Goal: Book appointment/travel/reservation

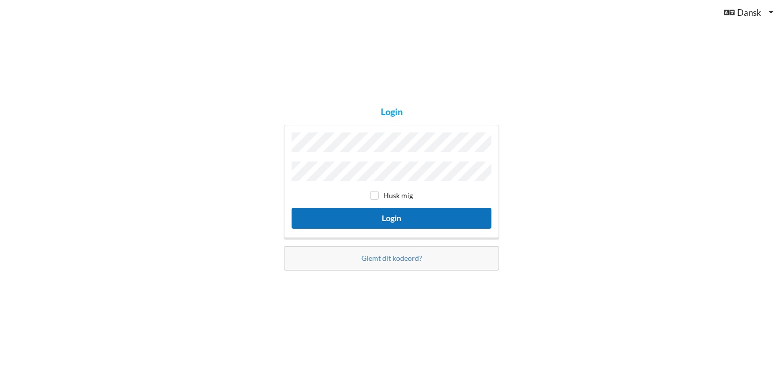
click at [392, 216] on button "Login" at bounding box center [392, 218] width 200 height 21
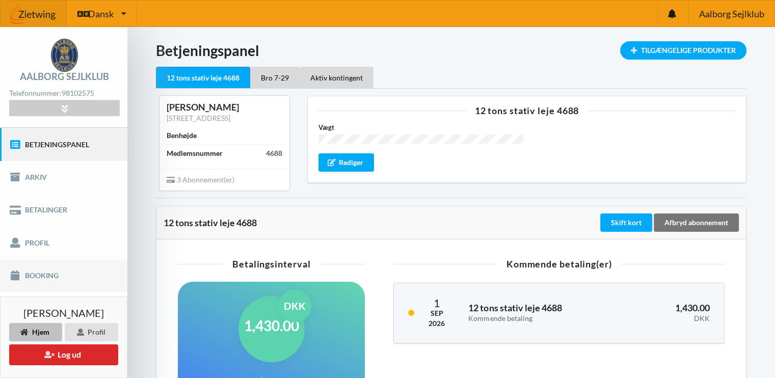
click at [42, 274] on link "Booking" at bounding box center [63, 275] width 127 height 33
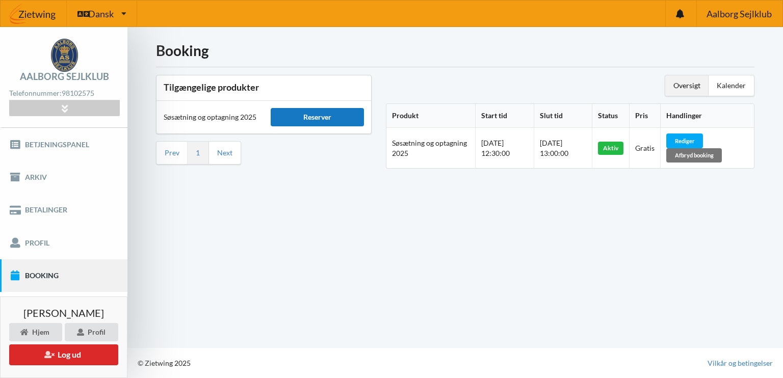
click at [313, 121] on div "Reserver" at bounding box center [317, 117] width 93 height 18
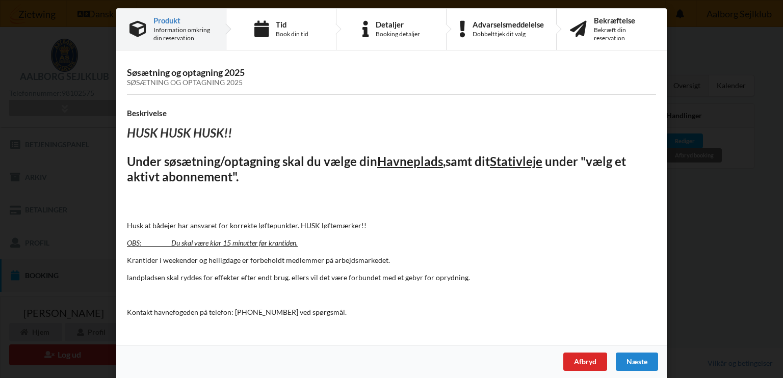
scroll to position [12, 0]
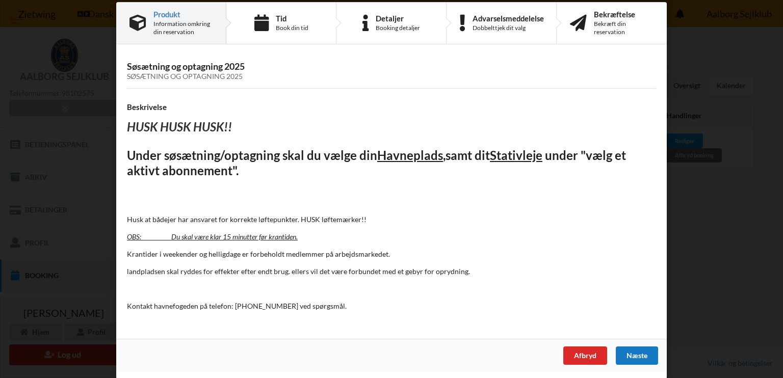
click at [634, 354] on div "Næste" at bounding box center [637, 356] width 42 height 18
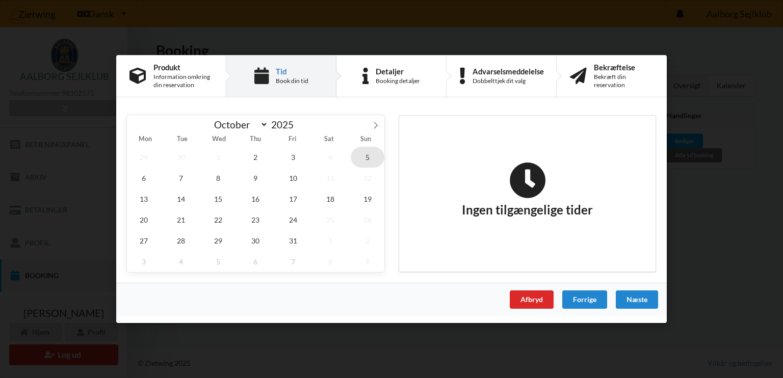
click at [368, 157] on span "5" at bounding box center [368, 157] width 34 height 21
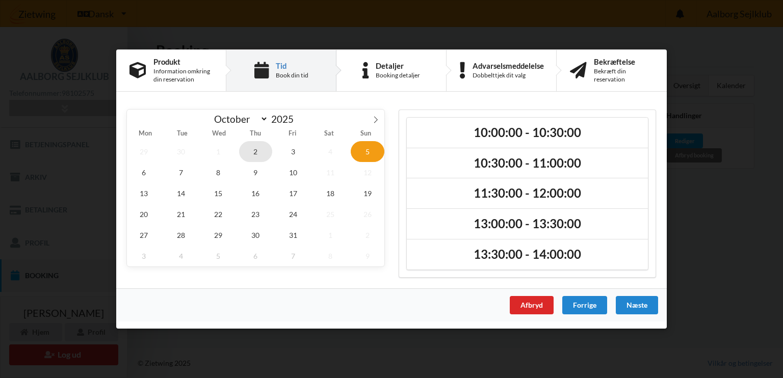
click at [253, 149] on span "2" at bounding box center [256, 151] width 34 height 21
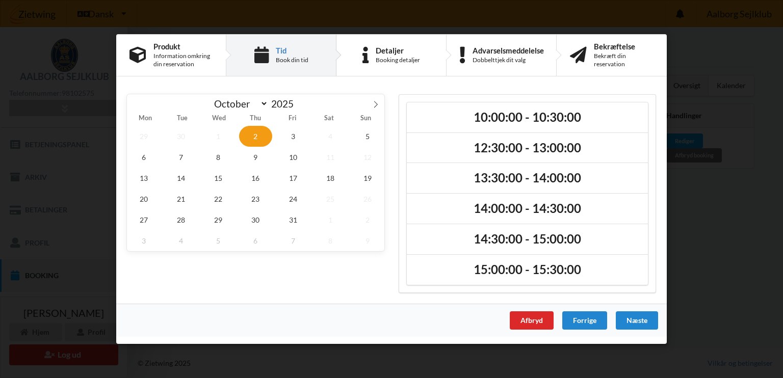
click at [638, 20] on div "Handelsbetingelser Ved at benytte dig af Virksomhedens juridiske navn services …" at bounding box center [391, 189] width 783 height 378
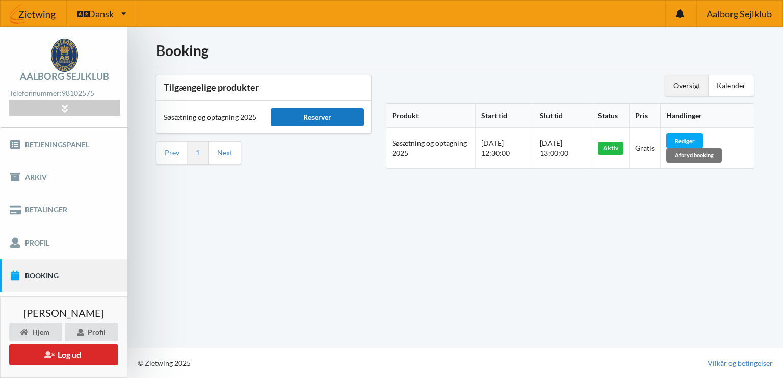
click at [325, 120] on div "Reserver" at bounding box center [317, 117] width 93 height 18
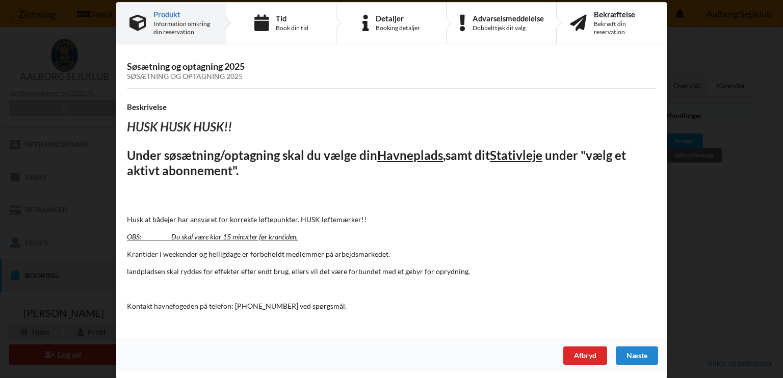
scroll to position [0, 0]
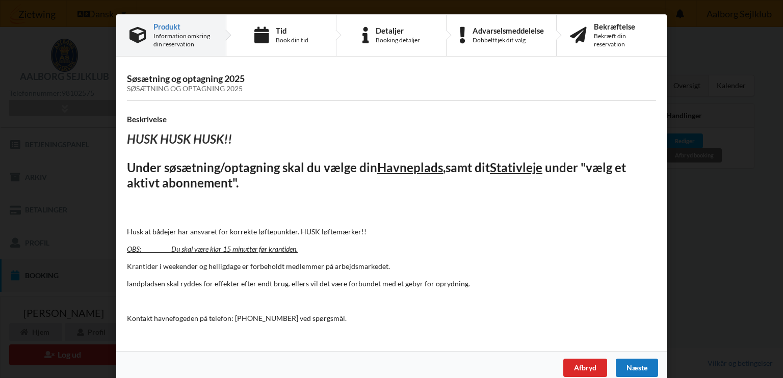
click at [630, 368] on div "Næste" at bounding box center [637, 368] width 42 height 18
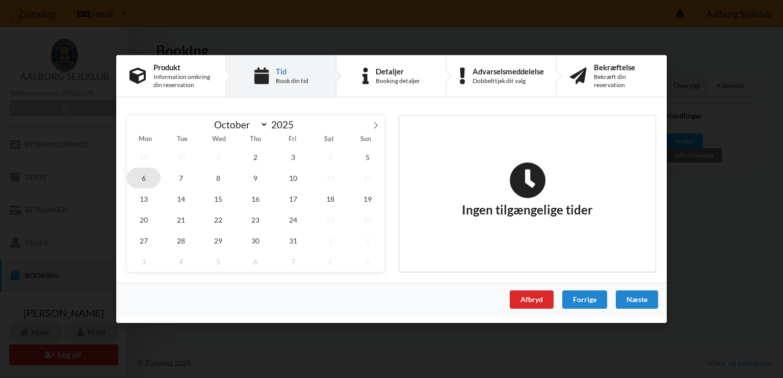
click at [148, 178] on span "6" at bounding box center [144, 178] width 34 height 21
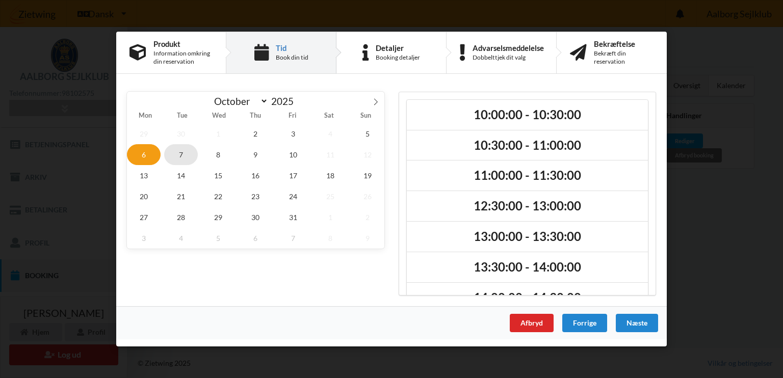
click at [182, 154] on span "7" at bounding box center [181, 154] width 34 height 21
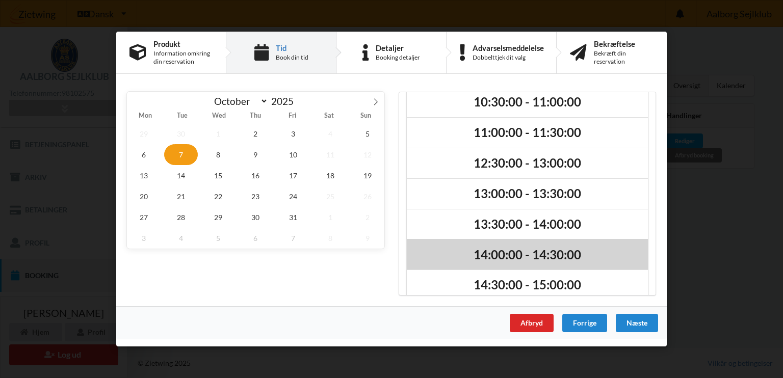
scroll to position [146, 0]
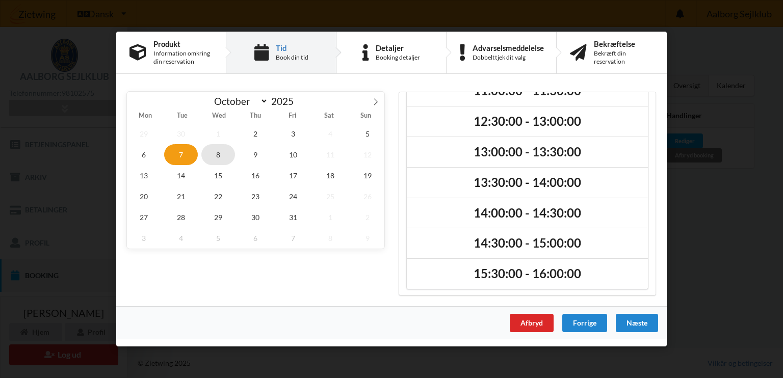
click at [218, 155] on span "8" at bounding box center [218, 154] width 34 height 21
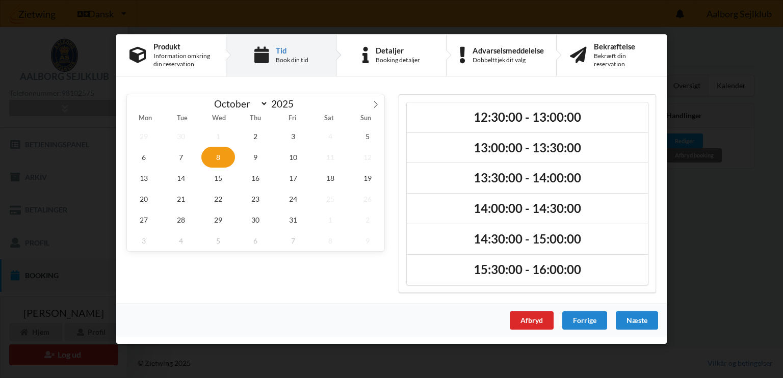
scroll to position [0, 0]
click at [184, 158] on span "7" at bounding box center [181, 157] width 34 height 21
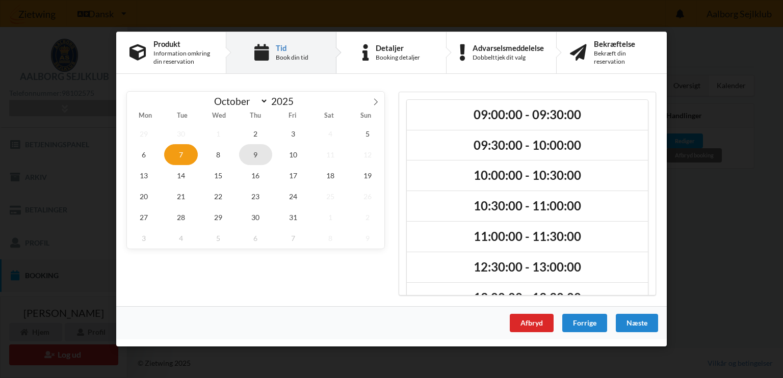
click at [255, 154] on span "9" at bounding box center [256, 154] width 34 height 21
click at [257, 139] on span "2" at bounding box center [256, 133] width 34 height 21
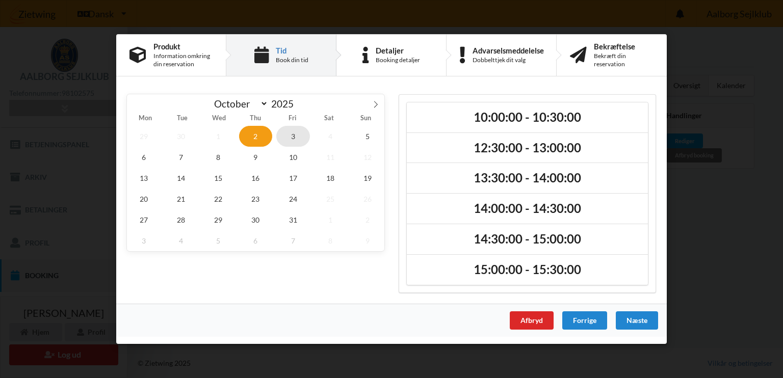
click at [293, 134] on span "3" at bounding box center [293, 136] width 34 height 21
click at [258, 135] on span "2" at bounding box center [256, 136] width 34 height 21
click at [322, 152] on span "11" at bounding box center [330, 157] width 34 height 21
click at [144, 176] on span "13" at bounding box center [144, 178] width 34 height 21
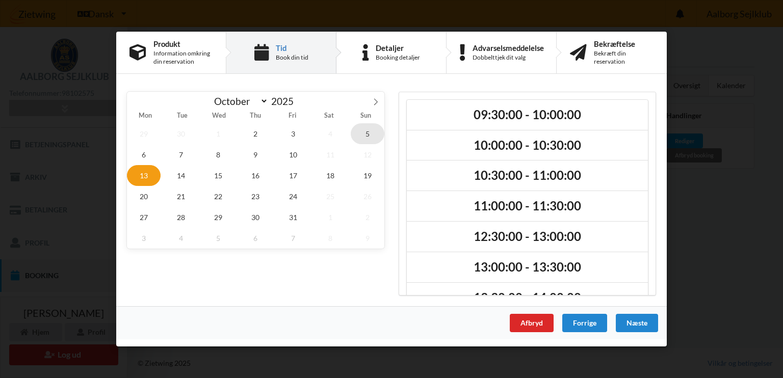
click at [365, 131] on span "5" at bounding box center [368, 133] width 34 height 21
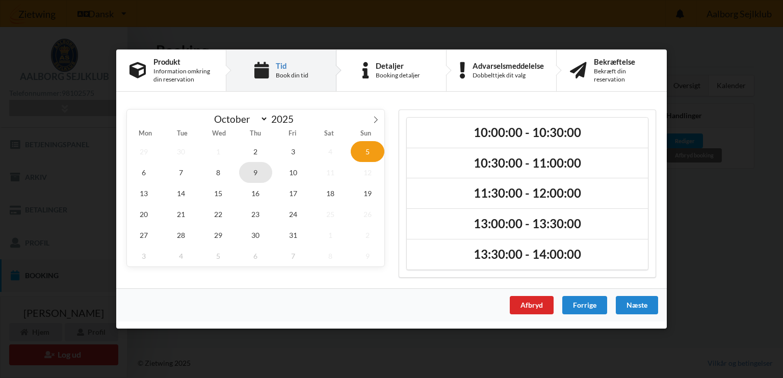
click at [254, 172] on span "9" at bounding box center [256, 172] width 34 height 21
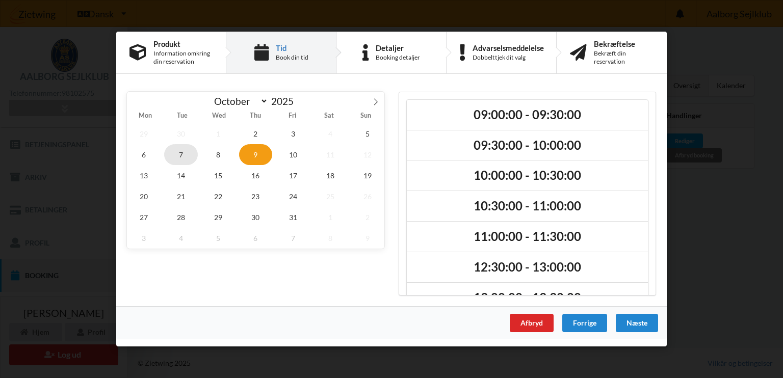
click at [179, 151] on span "7" at bounding box center [181, 154] width 34 height 21
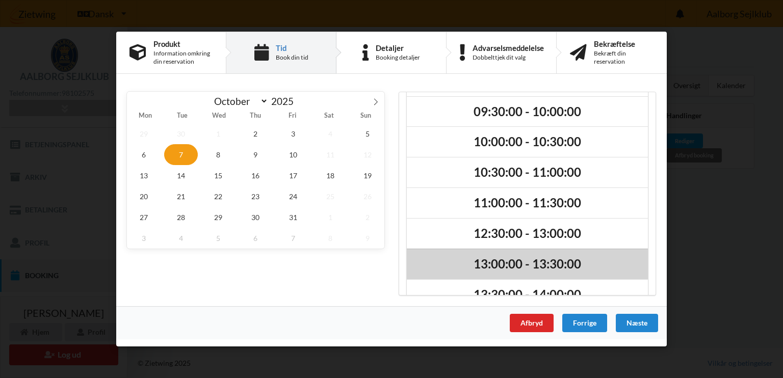
scroll to position [146, 0]
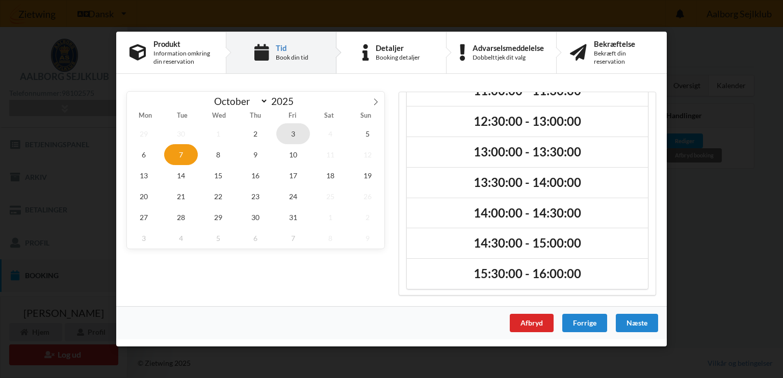
click at [292, 133] on span "3" at bounding box center [293, 133] width 34 height 21
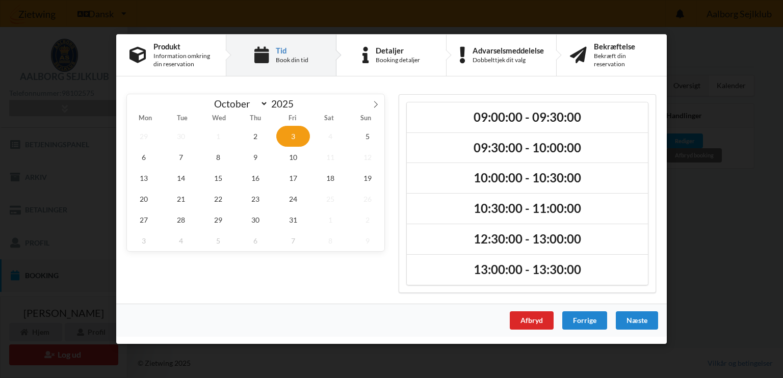
scroll to position [0, 0]
click at [179, 156] on span "7" at bounding box center [181, 157] width 34 height 21
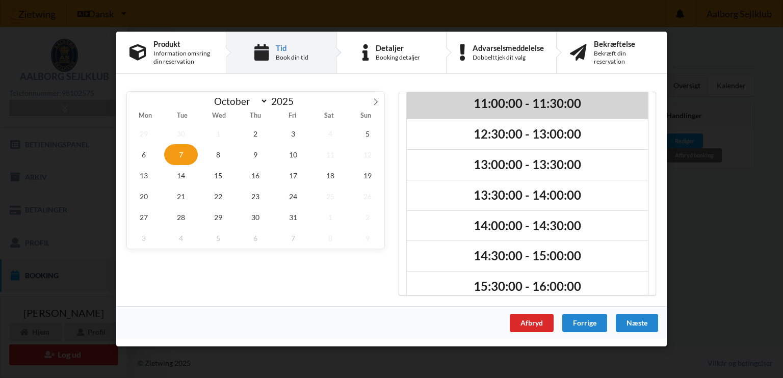
scroll to position [146, 0]
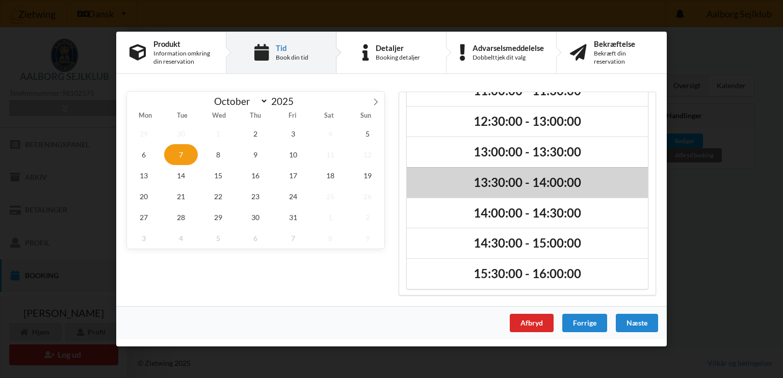
click at [542, 175] on h2 "13:30:00 - 14:00:00" at bounding box center [527, 183] width 227 height 16
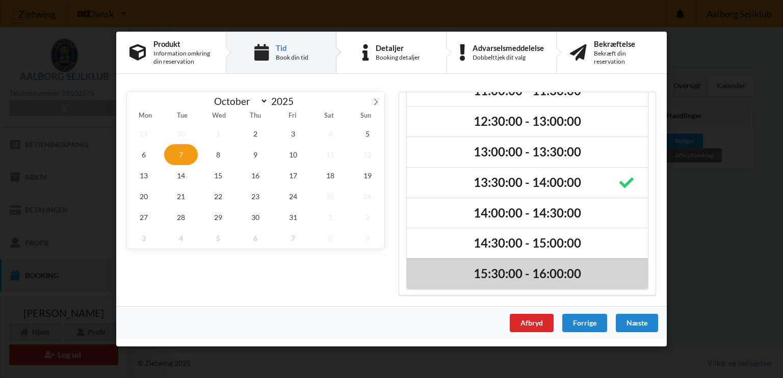
click at [544, 278] on h2 "15:30:00 - 16:00:00" at bounding box center [527, 274] width 227 height 16
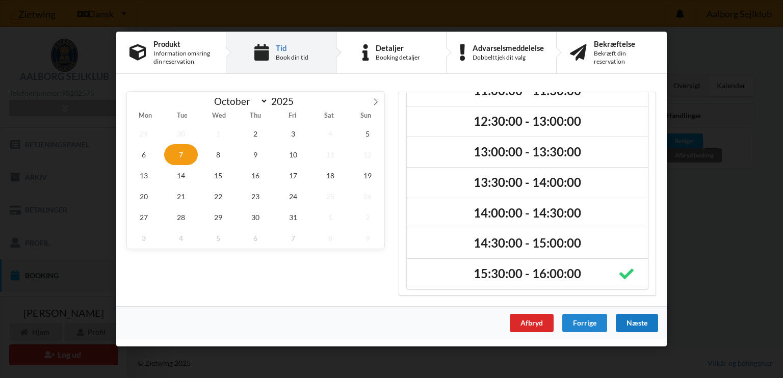
click at [630, 319] on div "Næste" at bounding box center [637, 323] width 42 height 18
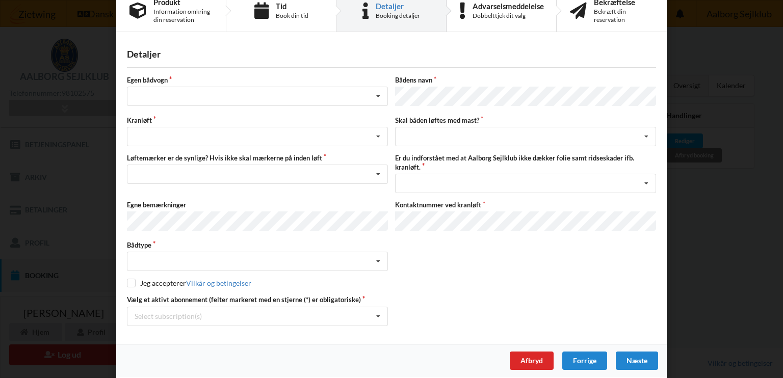
scroll to position [25, 0]
click at [367, 308] on div "Select subscription(s) 12 tons stativ leje 4688 * Bro 7-29 Aktiv kontingent" at bounding box center [257, 315] width 261 height 19
click at [542, 351] on div "Afbryd" at bounding box center [532, 360] width 44 height 18
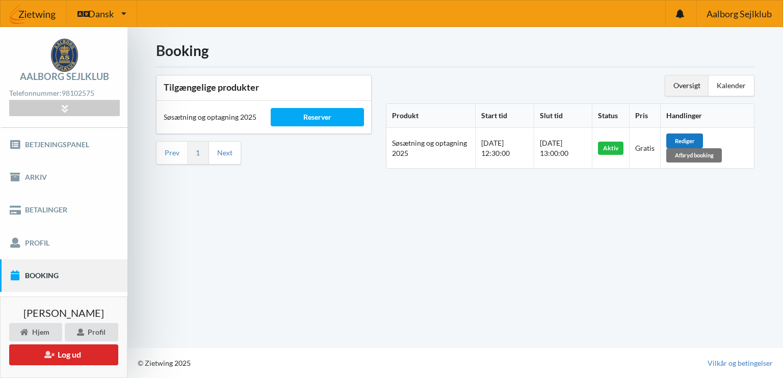
click at [696, 136] on div "Rediger" at bounding box center [684, 141] width 37 height 14
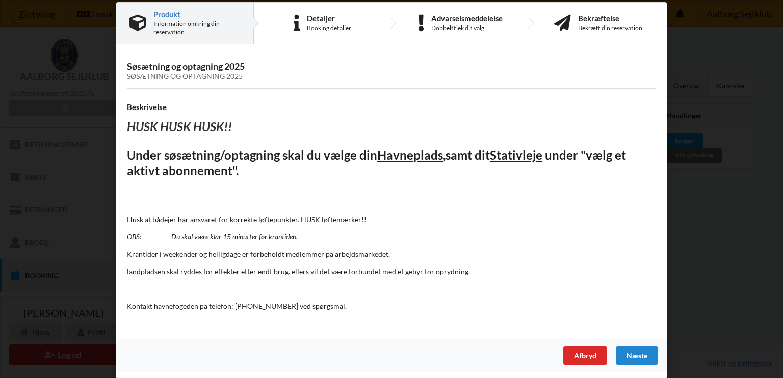
scroll to position [12, 0]
click at [637, 353] on div "Næste" at bounding box center [637, 356] width 42 height 18
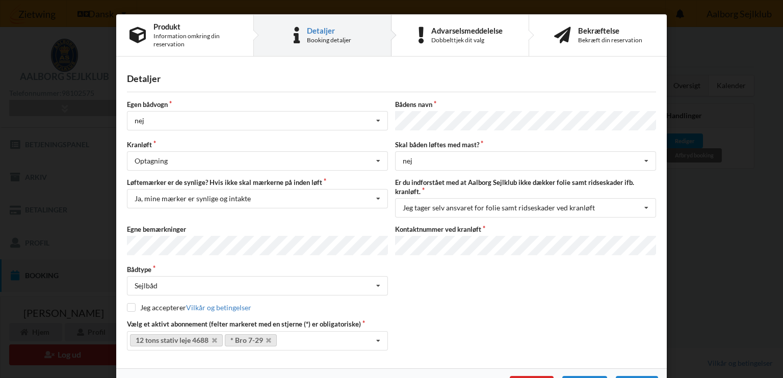
scroll to position [0, 0]
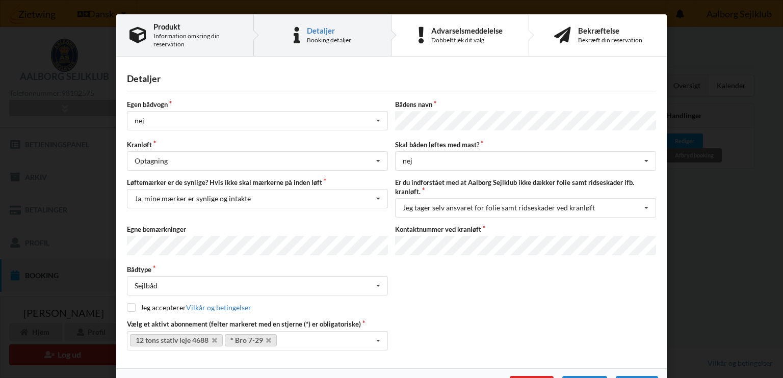
click at [190, 45] on div "Information omkring din reservation" at bounding box center [196, 40] width 87 height 16
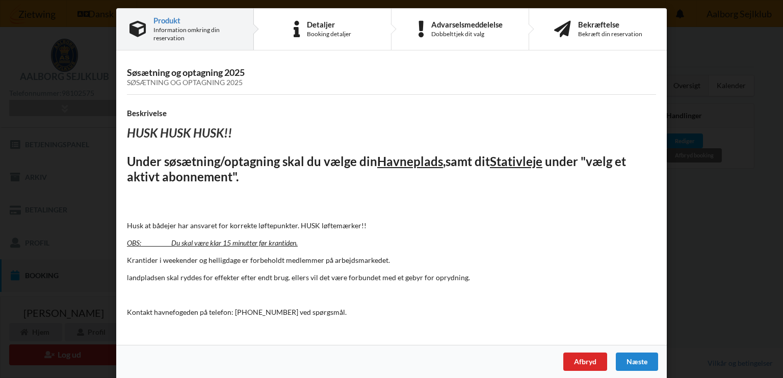
scroll to position [12, 0]
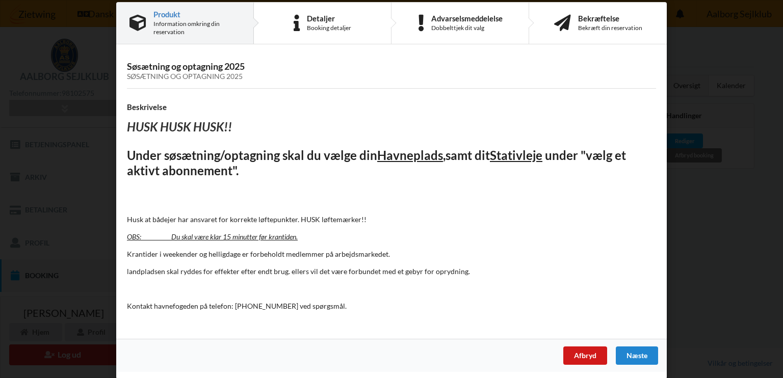
click at [582, 353] on div "Afbryd" at bounding box center [585, 356] width 44 height 18
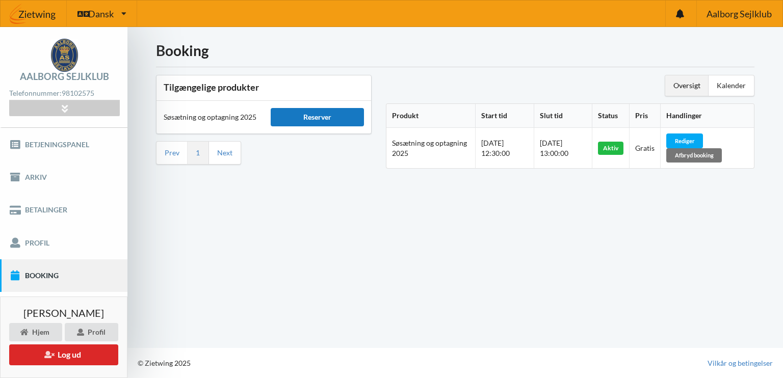
click at [322, 115] on div "Reserver" at bounding box center [317, 117] width 93 height 18
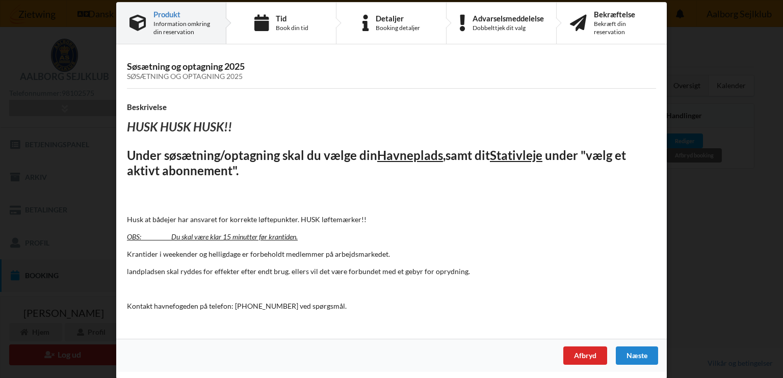
scroll to position [0, 0]
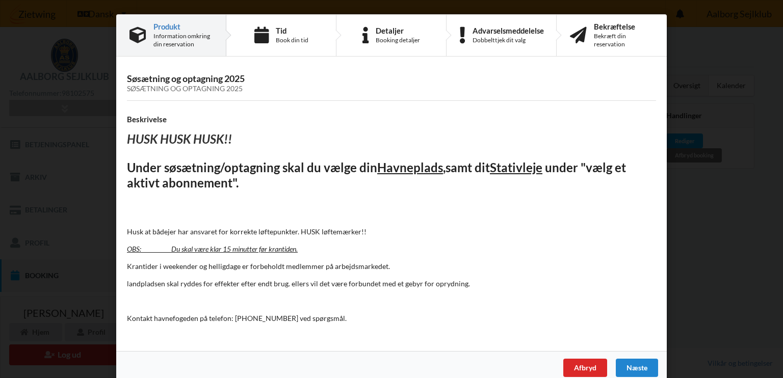
click at [715, 299] on div "Handelsbetingelser Ved at benytte dig af Virksomhedens juridiske navn services …" at bounding box center [391, 189] width 783 height 378
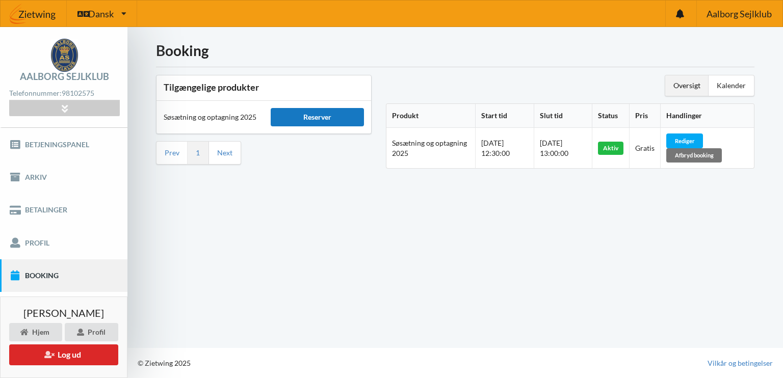
click at [326, 114] on div "Reserver" at bounding box center [317, 117] width 93 height 18
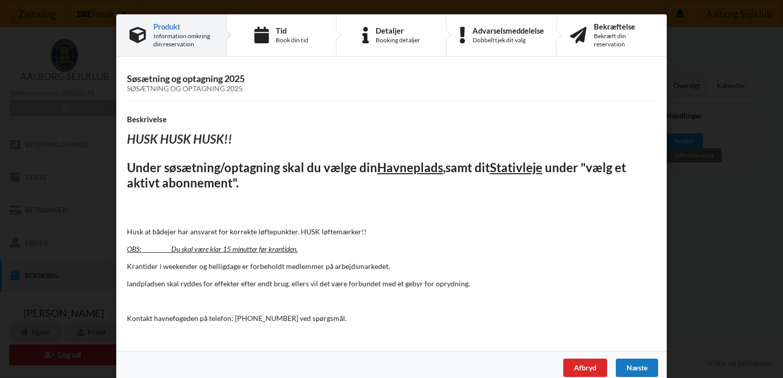
click at [628, 366] on div "Næste" at bounding box center [637, 368] width 42 height 18
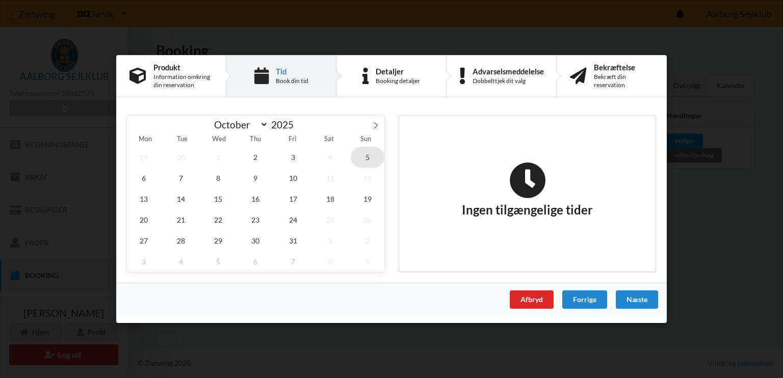
click at [367, 156] on span "5" at bounding box center [368, 157] width 34 height 21
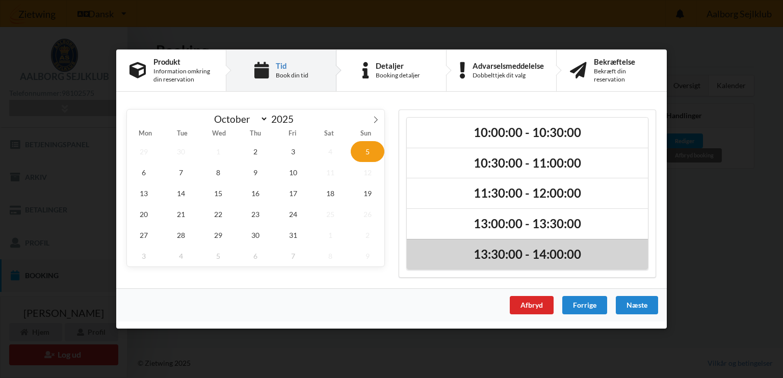
drag, startPoint x: 504, startPoint y: 250, endPoint x: 502, endPoint y: 260, distance: 9.9
click at [502, 259] on h2 "13:30:00 - 14:00:00" at bounding box center [527, 255] width 227 height 16
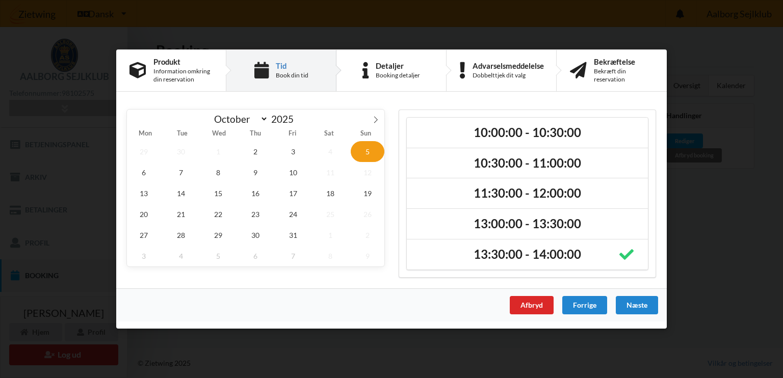
click at [372, 212] on span "26" at bounding box center [368, 214] width 34 height 21
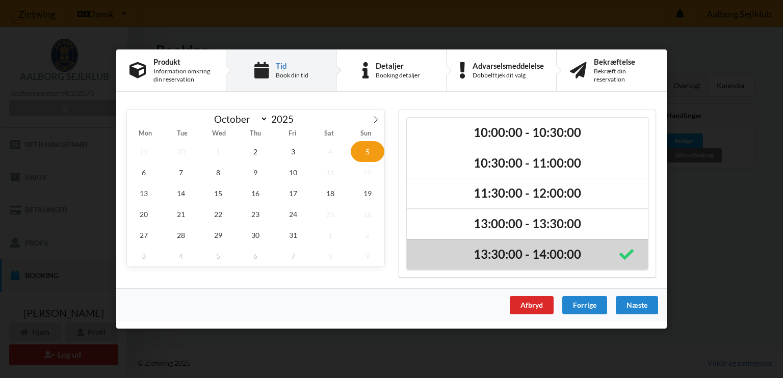
click at [589, 242] on div "13:30:00 - 14:00:00" at bounding box center [527, 254] width 241 height 31
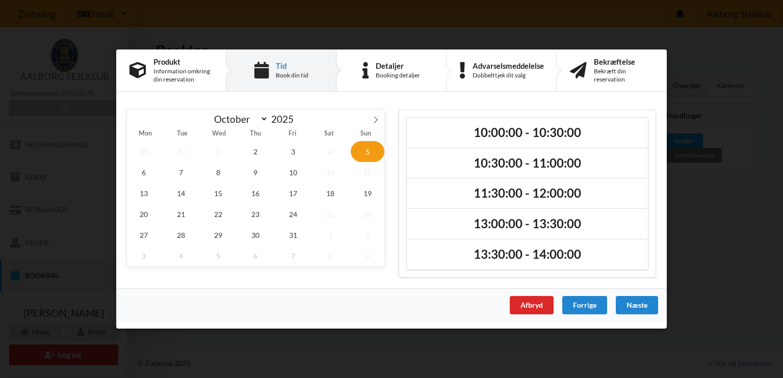
click at [547, 211] on div "13:00:00 - 13:30:00" at bounding box center [527, 223] width 241 height 31
click at [733, 229] on div "Handelsbetingelser Ved at benytte dig af Virksomhedens juridiske navn services …" at bounding box center [391, 189] width 783 height 378
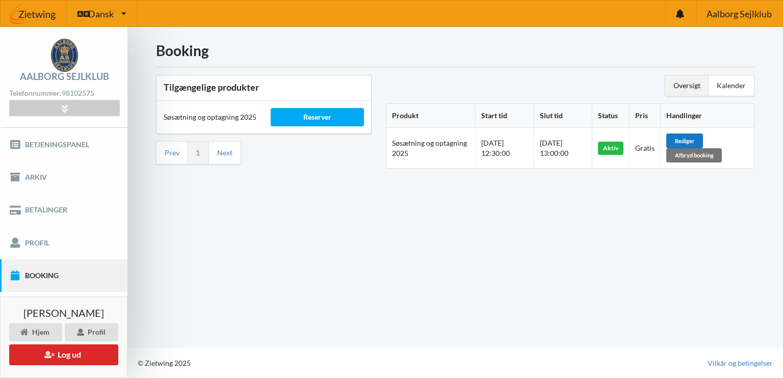
click at [695, 137] on div "Rediger" at bounding box center [684, 141] width 37 height 14
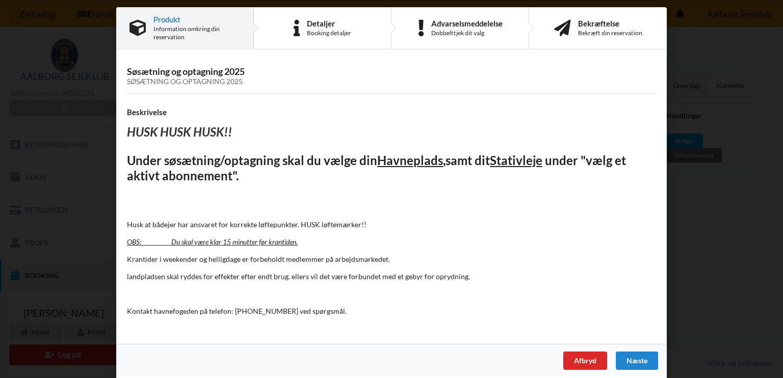
scroll to position [12, 0]
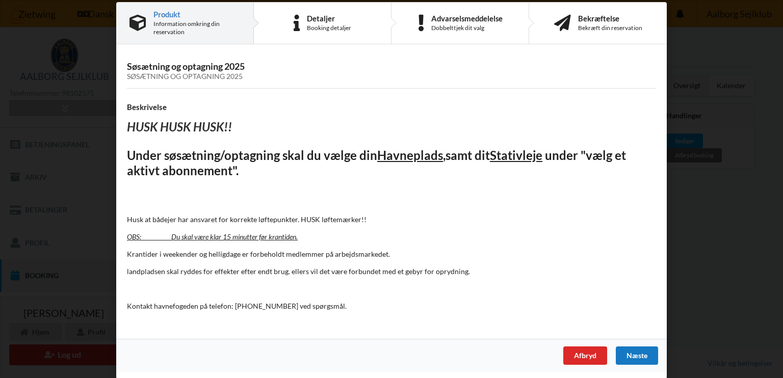
click at [638, 354] on div "Næste" at bounding box center [637, 356] width 42 height 18
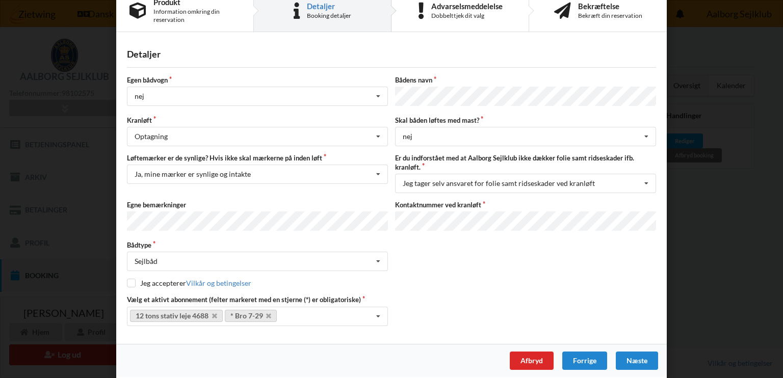
scroll to position [25, 0]
click at [533, 356] on div "Afbryd" at bounding box center [532, 360] width 44 height 18
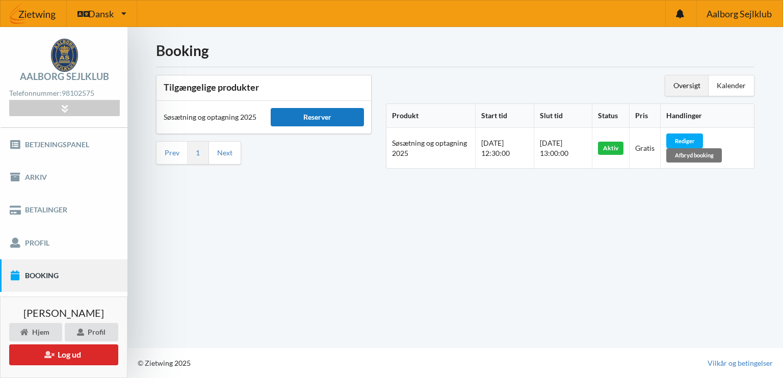
click at [327, 116] on div "Reserver" at bounding box center [317, 117] width 93 height 18
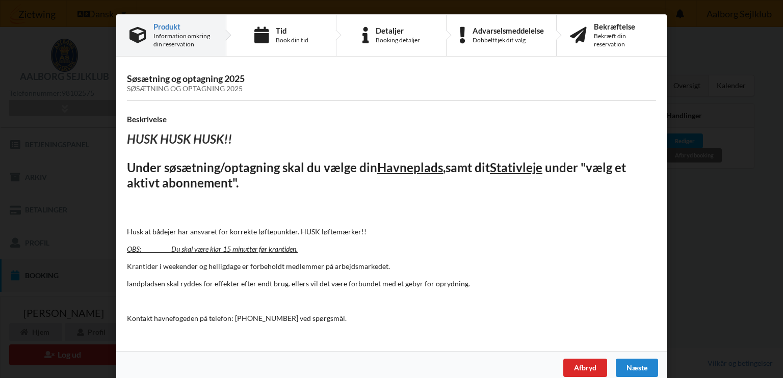
scroll to position [12, 0]
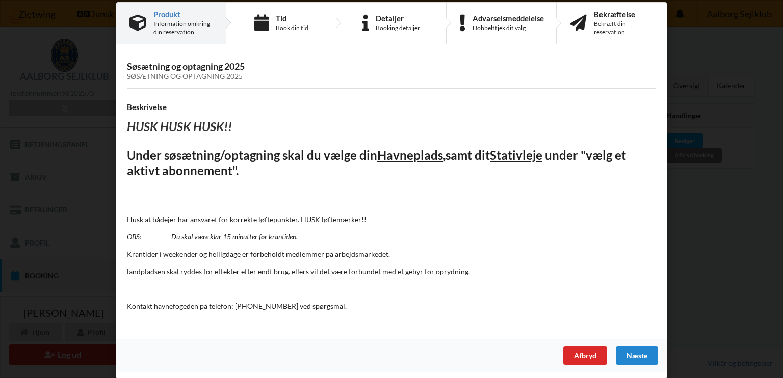
click at [722, 285] on div "Handelsbetingelser Ved at benytte dig af Virksomhedens juridiske navn services …" at bounding box center [391, 189] width 783 height 378
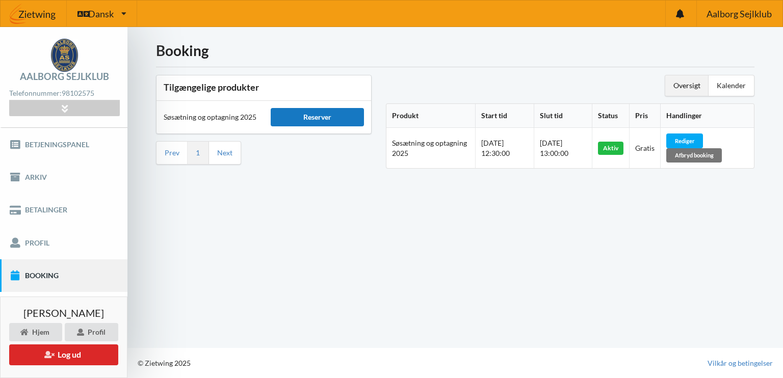
click at [310, 114] on div "Reserver" at bounding box center [317, 117] width 93 height 18
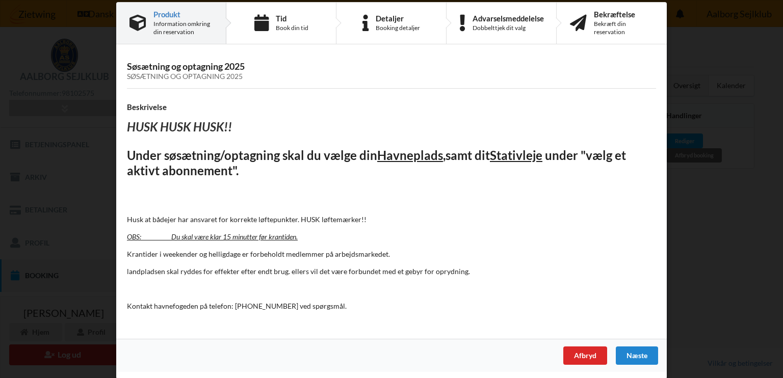
scroll to position [0, 0]
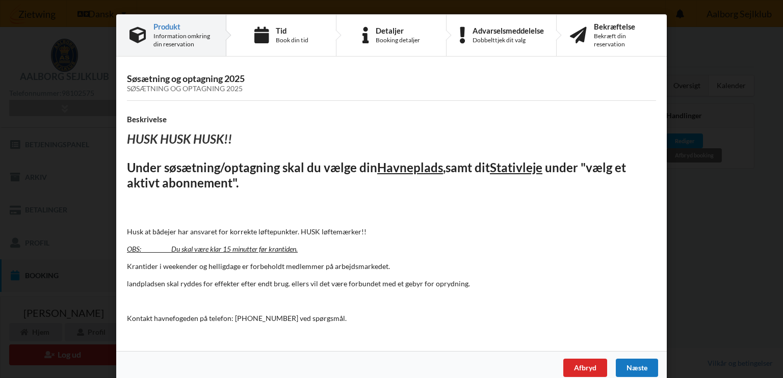
click at [633, 364] on div "Næste" at bounding box center [637, 368] width 42 height 18
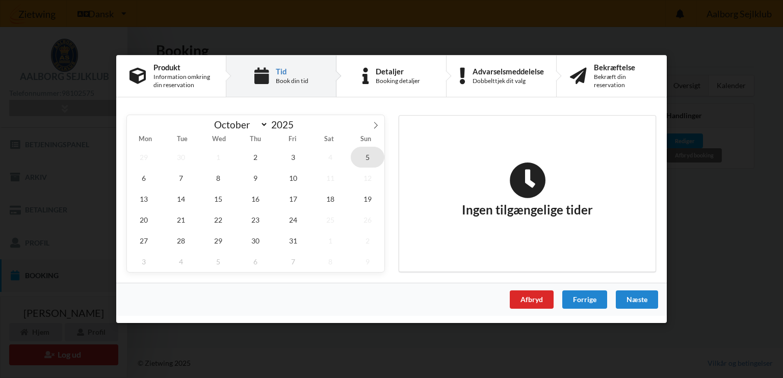
click at [369, 156] on span "5" at bounding box center [368, 157] width 34 height 21
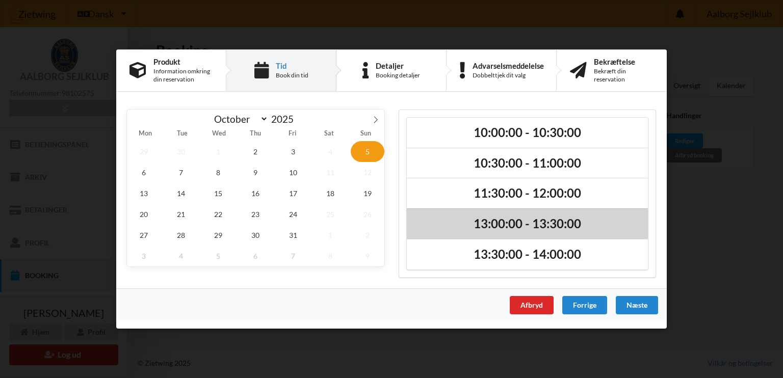
click at [541, 224] on h2 "13:00:00 - 13:30:00" at bounding box center [527, 224] width 227 height 16
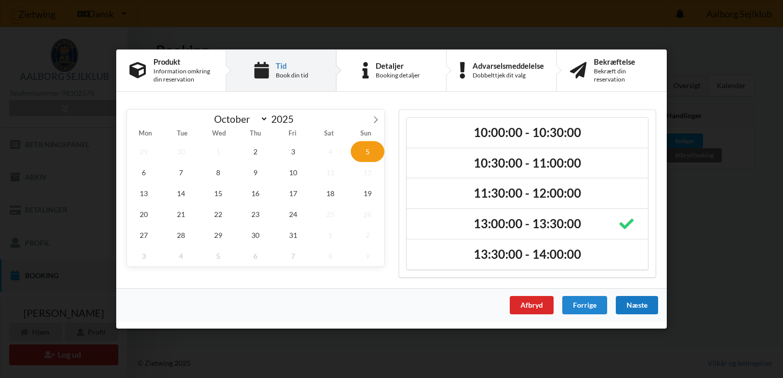
click at [638, 302] on div "Næste" at bounding box center [637, 305] width 42 height 18
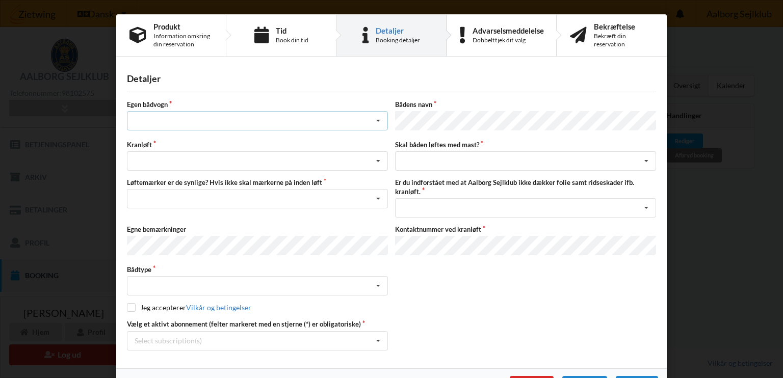
click at [194, 120] on div "Intet valg ja nej" at bounding box center [257, 120] width 261 height 19
click at [144, 175] on div "nej" at bounding box center [257, 177] width 260 height 19
click at [206, 163] on div "Søsætning Optagning" at bounding box center [257, 160] width 261 height 19
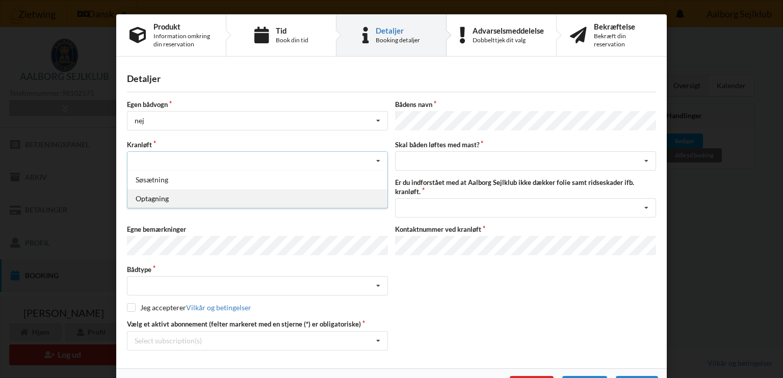
click at [151, 193] on div "Optagning" at bounding box center [257, 198] width 260 height 19
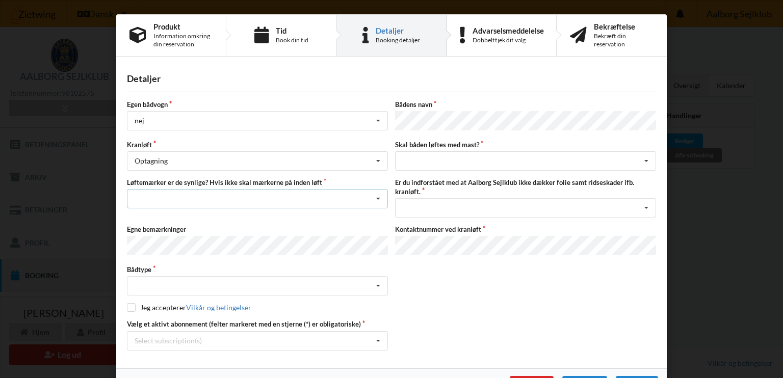
click at [220, 196] on div "Nej, jeg kontakter havnekontoret inden løft og får dem sat på Ja, mine mærker e…" at bounding box center [257, 198] width 261 height 19
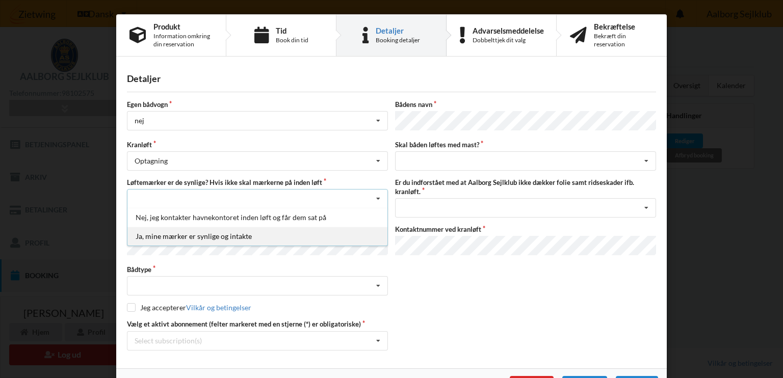
click at [196, 232] on div "Ja, mine mærker er synlige og intakte" at bounding box center [257, 236] width 260 height 19
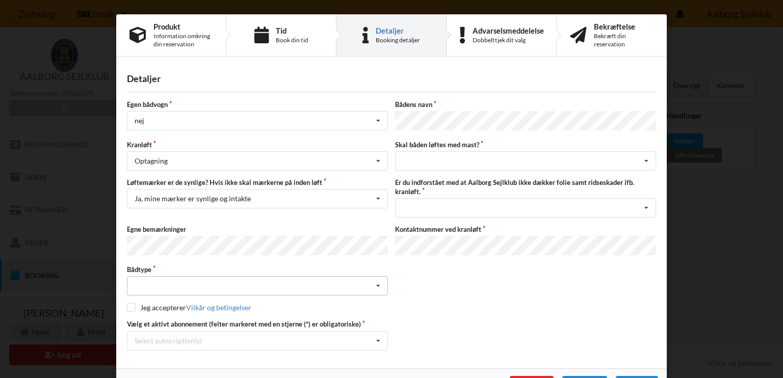
click at [253, 279] on div "Intet valgt Sejlbåd Motorbåd Motorsejler [PERSON_NAME]" at bounding box center [257, 285] width 261 height 19
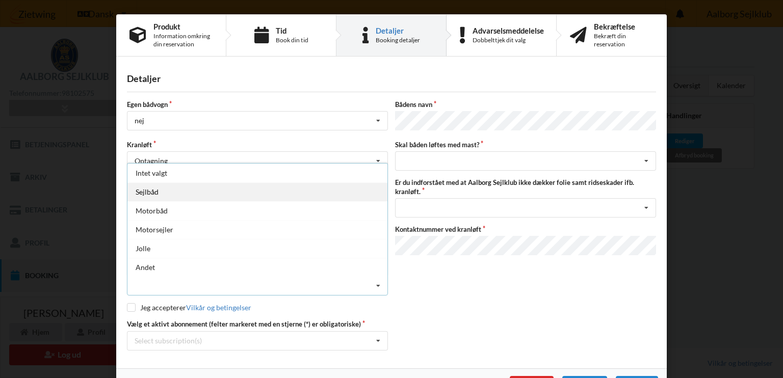
click at [153, 187] on div "Sejlbåd" at bounding box center [257, 191] width 260 height 19
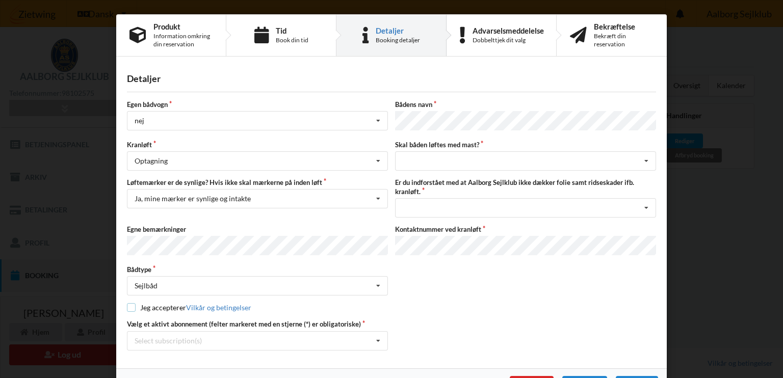
click at [129, 303] on input "checkbox" at bounding box center [131, 307] width 9 height 9
checkbox input "true"
click at [178, 336] on div "Select subscription(s)" at bounding box center [168, 340] width 67 height 9
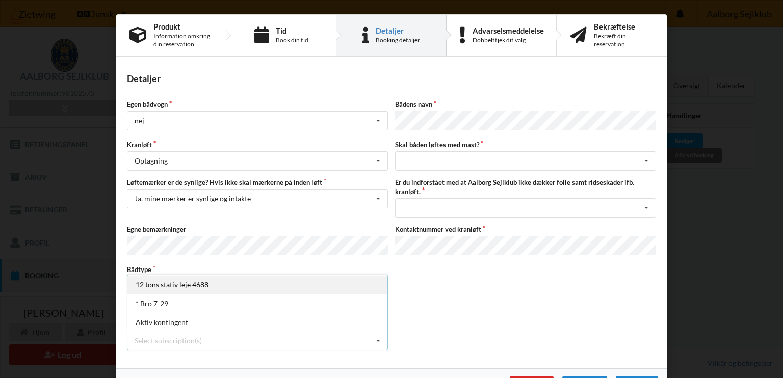
click at [172, 280] on div "12 tons stativ leje 4688" at bounding box center [257, 284] width 260 height 19
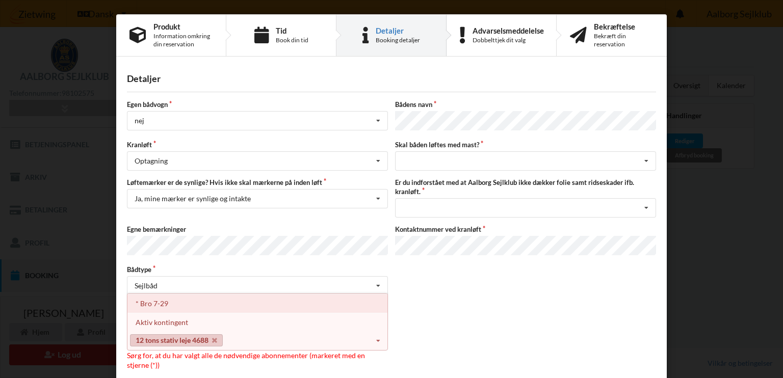
click at [159, 298] on div "* Bro 7-29" at bounding box center [257, 303] width 260 height 19
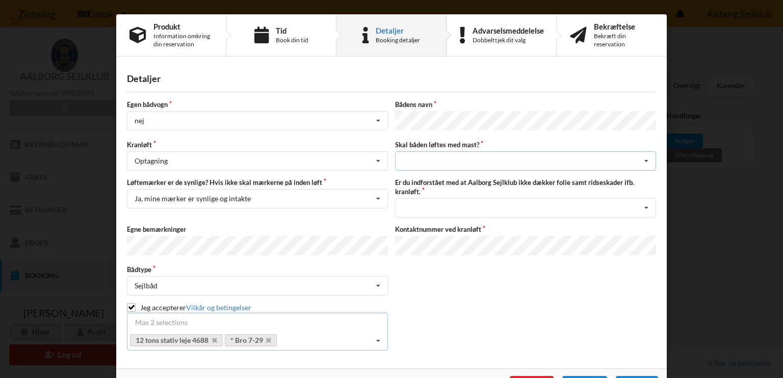
click at [457, 165] on div "intet valg ja nej" at bounding box center [525, 160] width 261 height 19
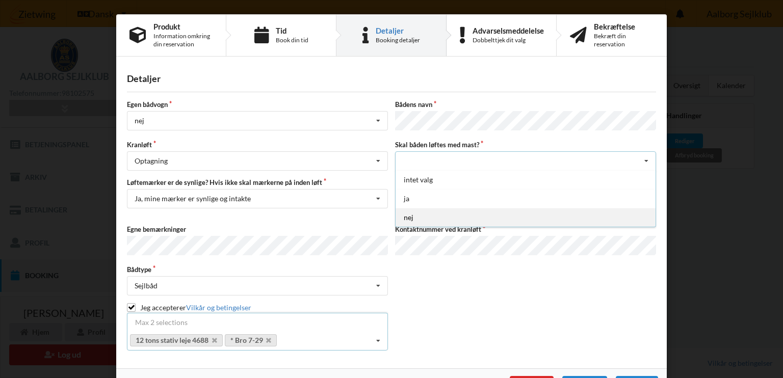
click at [409, 214] on div "nej" at bounding box center [525, 217] width 260 height 19
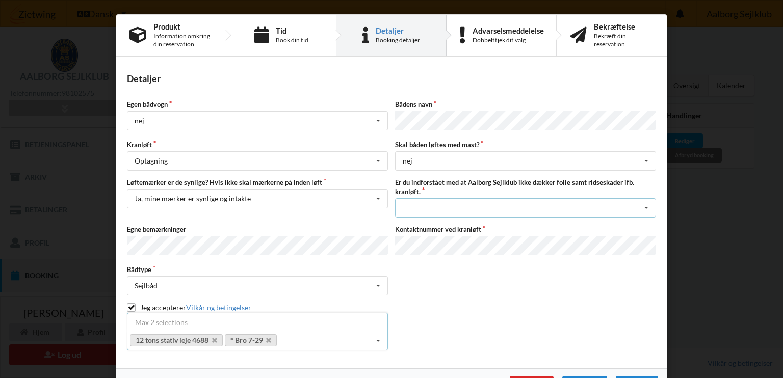
click at [441, 211] on div "Jeg har tæpper med og tager selv ansvaret for eventuelle folie samt ridseskader…" at bounding box center [525, 207] width 261 height 19
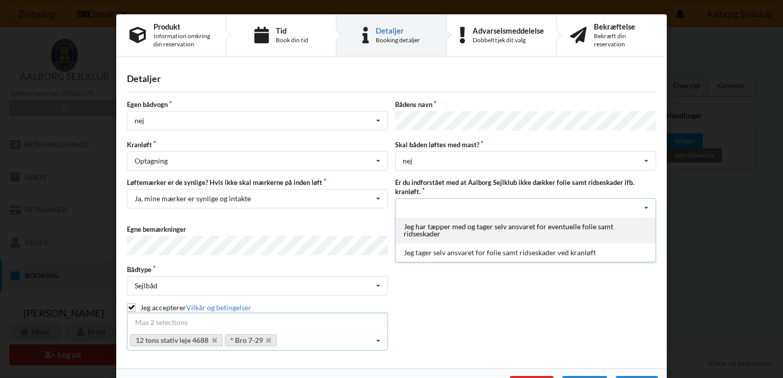
click at [439, 225] on div "Jeg har tæpper med og tager selv ansvaret for eventuelle folie samt ridseskader" at bounding box center [525, 230] width 260 height 26
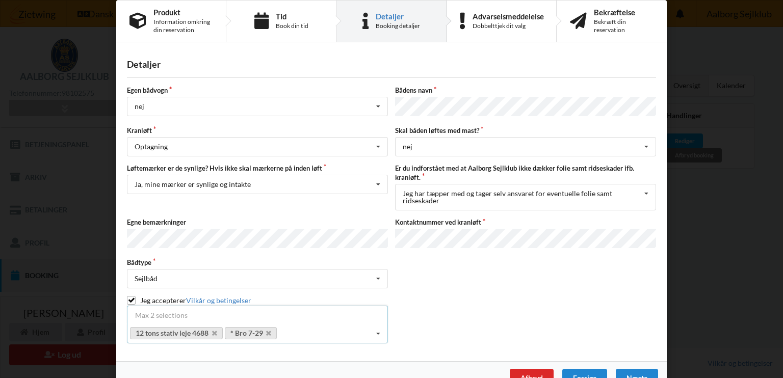
scroll to position [32, 0]
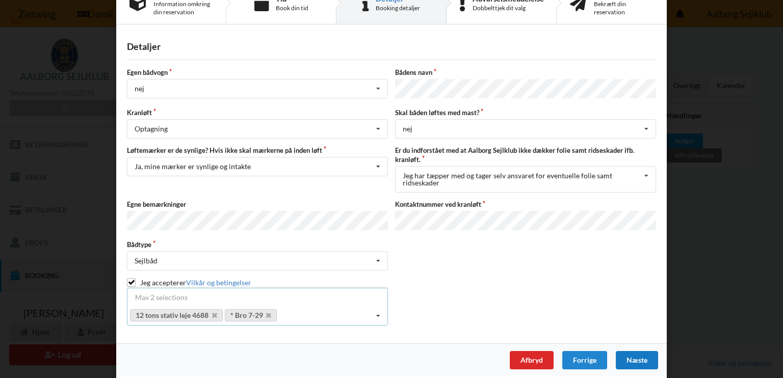
click at [631, 354] on div "Næste" at bounding box center [637, 360] width 42 height 18
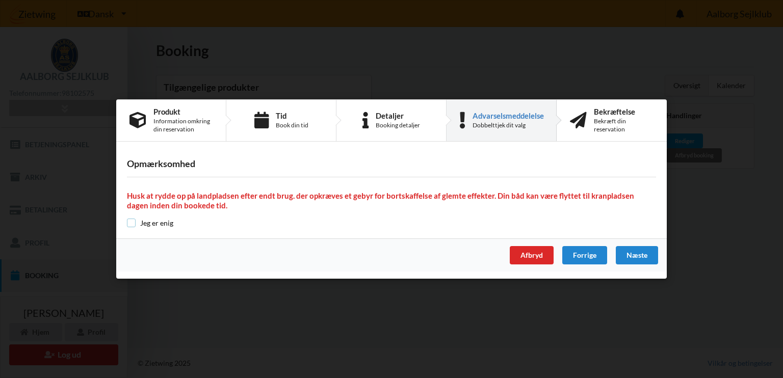
click at [135, 220] on input "checkbox" at bounding box center [131, 223] width 9 height 9
checkbox input "true"
click at [636, 254] on div "Næste" at bounding box center [637, 255] width 42 height 18
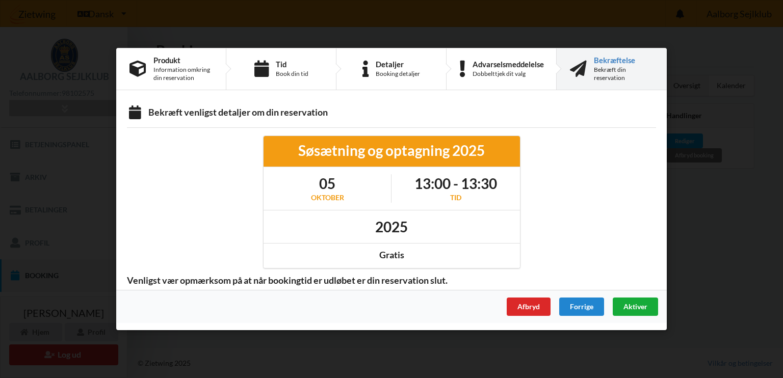
click at [640, 305] on span "Aktiver" at bounding box center [635, 306] width 24 height 9
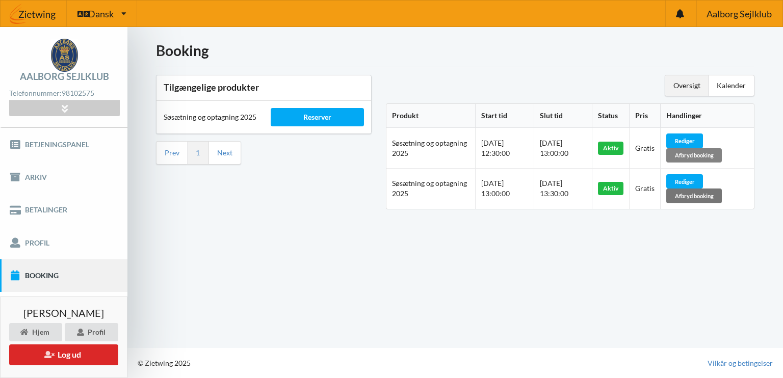
click at [708, 155] on div "Afbryd booking" at bounding box center [694, 155] width 56 height 14
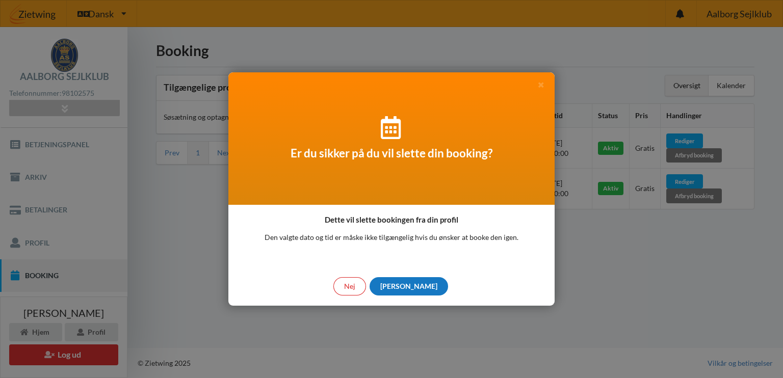
click at [408, 285] on div "[PERSON_NAME]" at bounding box center [408, 286] width 78 height 18
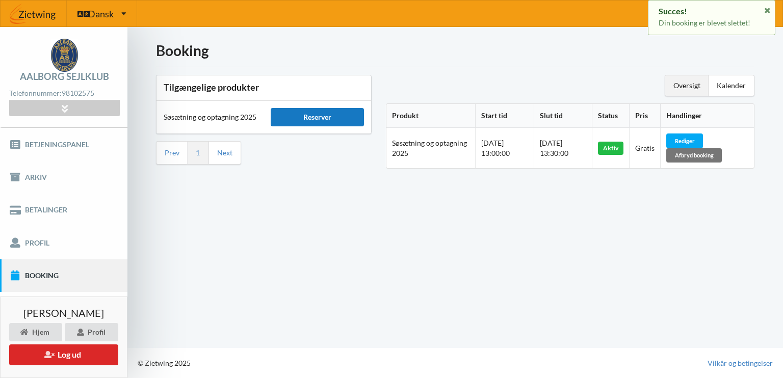
click at [312, 114] on div "Reserver" at bounding box center [317, 117] width 93 height 18
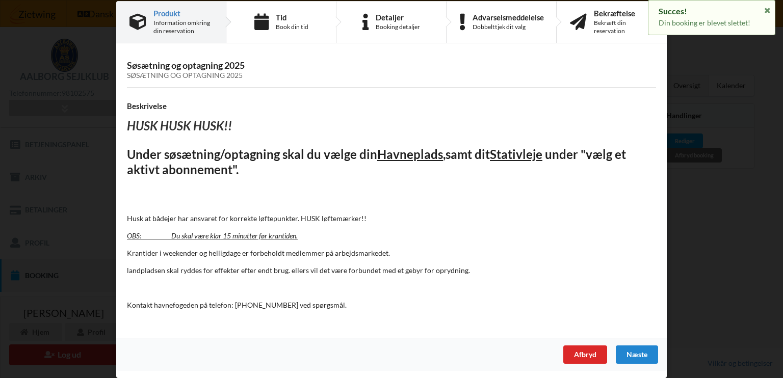
scroll to position [0, 0]
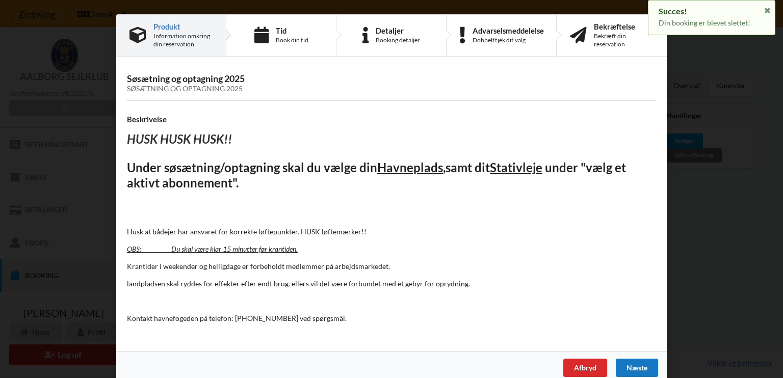
click at [629, 362] on div "Næste" at bounding box center [637, 368] width 42 height 18
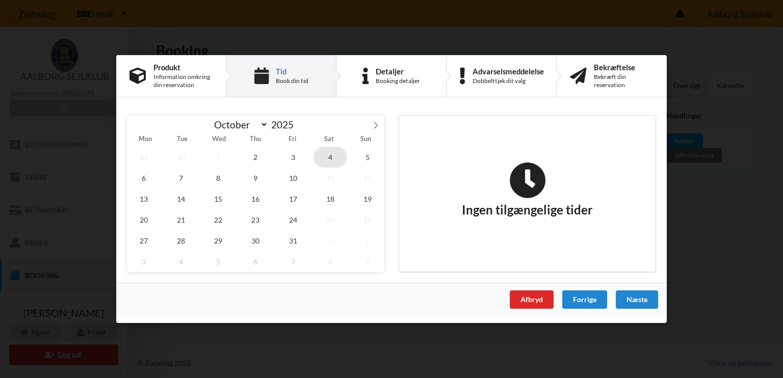
click at [332, 152] on span "4" at bounding box center [330, 157] width 34 height 21
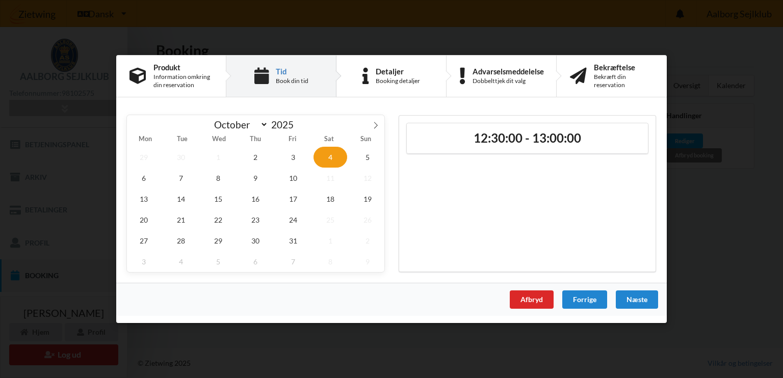
click at [713, 240] on div "Handelsbetingelser Ved at benytte dig af Virksomhedens juridiske navn services …" at bounding box center [391, 189] width 783 height 378
